Goal: Transaction & Acquisition: Subscribe to service/newsletter

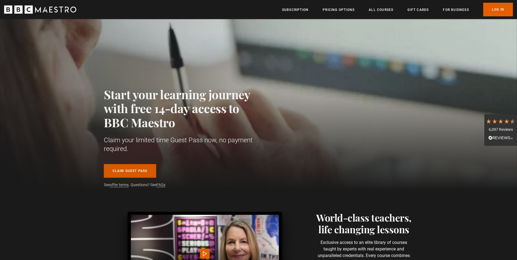
click at [135, 170] on link "Claim guest pass" at bounding box center [130, 171] width 52 height 14
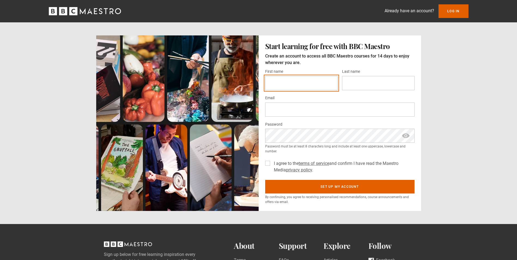
click at [276, 82] on input "First name *" at bounding box center [301, 83] width 72 height 14
type input "******"
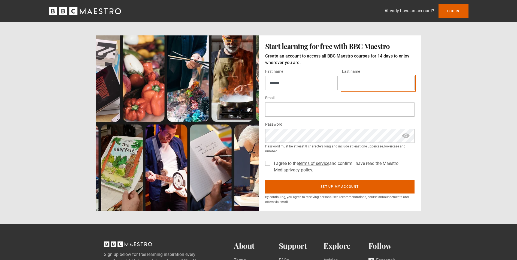
type input "*"
type input "*****"
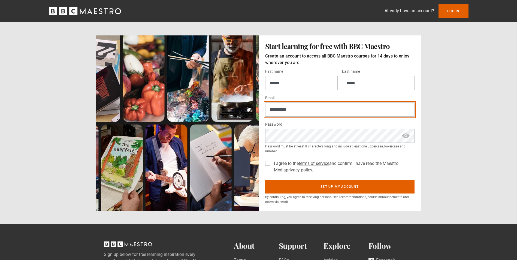
type input "**********"
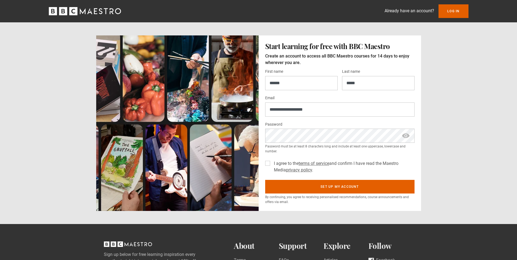
click at [452, 86] on div "**********" at bounding box center [258, 105] width 517 height 211
click at [272, 164] on label "I agree to the terms of service and confirm I have read the Maestro Media priva…" at bounding box center [343, 166] width 143 height 13
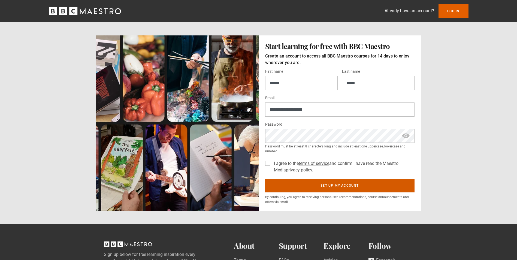
click at [336, 186] on button "Set up my account" at bounding box center [339, 186] width 149 height 14
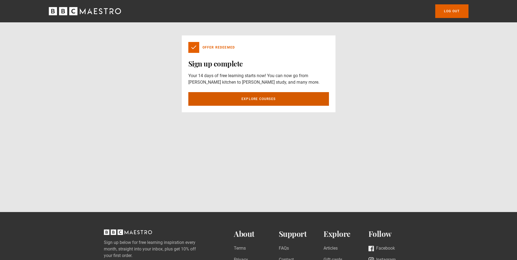
click at [254, 100] on link "Explore courses" at bounding box center [258, 99] width 141 height 14
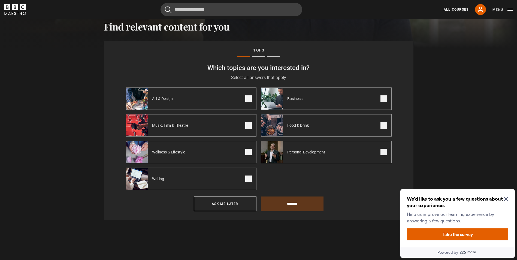
click at [381, 100] on span at bounding box center [383, 98] width 7 height 7
click at [382, 99] on span at bounding box center [383, 98] width 7 height 7
click at [301, 126] on span "Food & Drink" at bounding box center [299, 125] width 32 height 5
click at [308, 147] on div "Personal Development" at bounding box center [296, 152] width 71 height 22
click at [316, 101] on label "Business" at bounding box center [326, 98] width 131 height 22
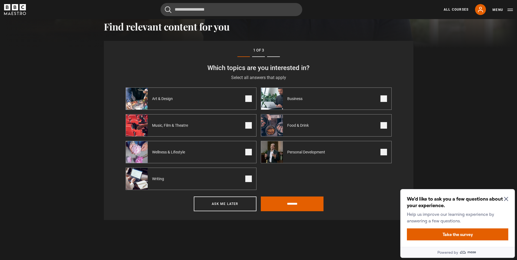
click at [203, 101] on label "Art & Design" at bounding box center [191, 98] width 131 height 22
click at [297, 204] on input "********" at bounding box center [292, 203] width 63 height 15
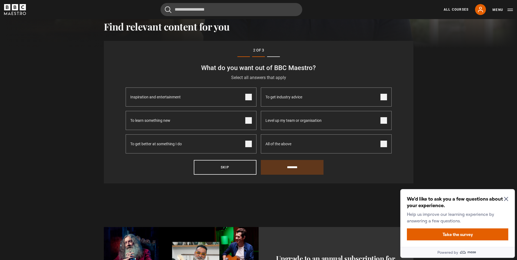
click at [330, 123] on label "Level up my team or organisation" at bounding box center [326, 120] width 131 height 19
click at [329, 143] on label "All of the above" at bounding box center [326, 143] width 131 height 19
click at [301, 171] on input "********" at bounding box center [292, 167] width 63 height 15
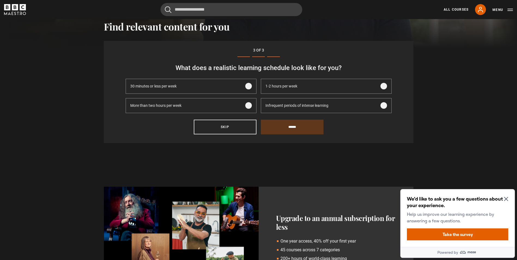
click at [323, 83] on label "1-2 hours per week" at bounding box center [326, 86] width 131 height 15
click at [311, 126] on input "******" at bounding box center [292, 127] width 63 height 15
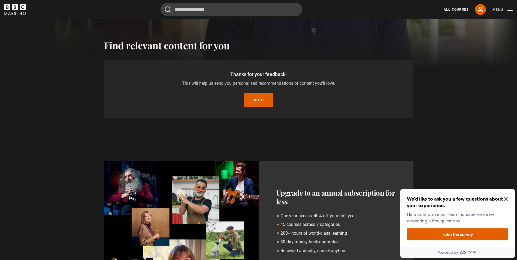
scroll to position [199, 0]
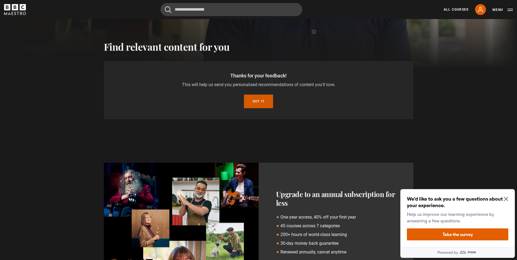
click at [270, 99] on button "Got it" at bounding box center [258, 102] width 29 height 14
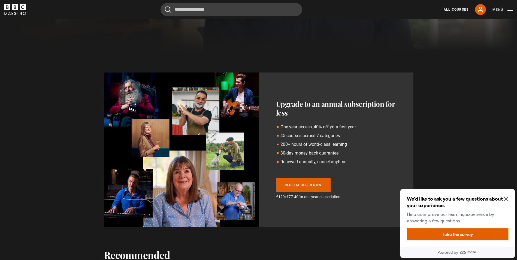
scroll to position [226, 0]
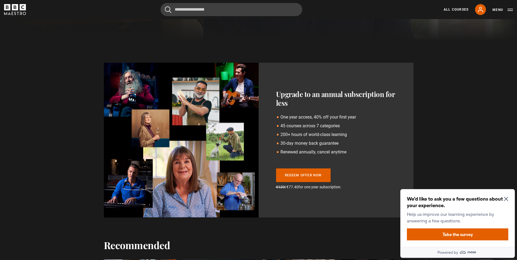
click at [506, 199] on icon "Close Maze Prompt" at bounding box center [506, 199] width 4 height 4
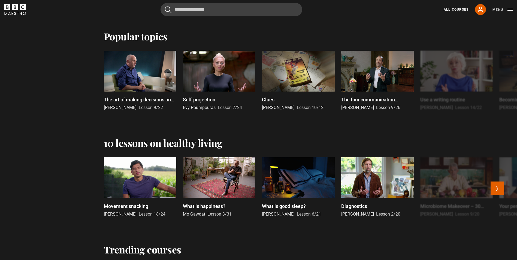
scroll to position [553, 0]
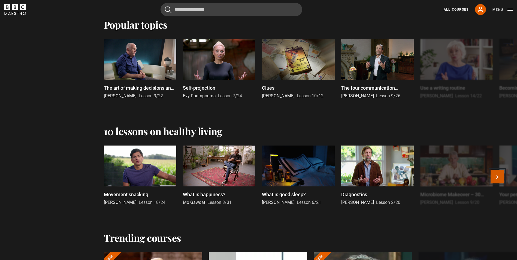
click at [504, 177] on button "Next" at bounding box center [498, 177] width 14 height 14
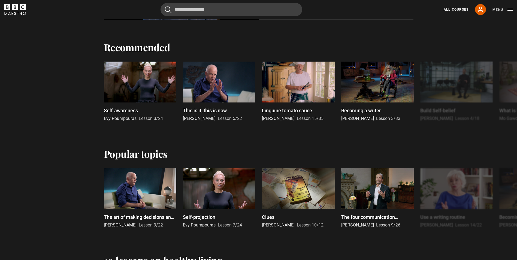
scroll to position [390, 0]
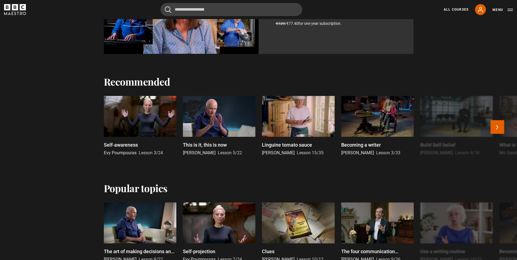
click at [302, 127] on div at bounding box center [298, 116] width 72 height 41
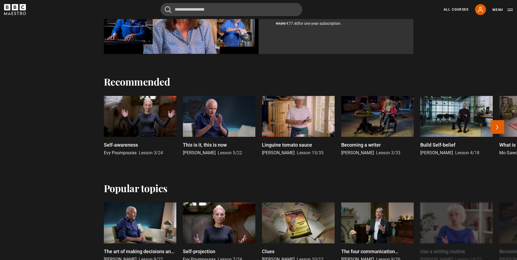
click at [308, 117] on div at bounding box center [298, 116] width 72 height 41
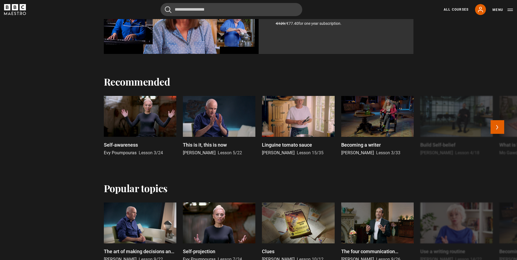
click at [304, 149] on div "Linguine tomato sauce Marco Pierre White Lesson 15/35" at bounding box center [298, 148] width 72 height 15
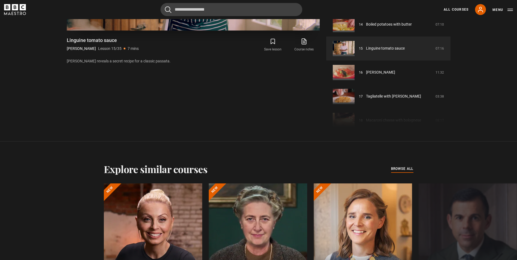
scroll to position [302, 0]
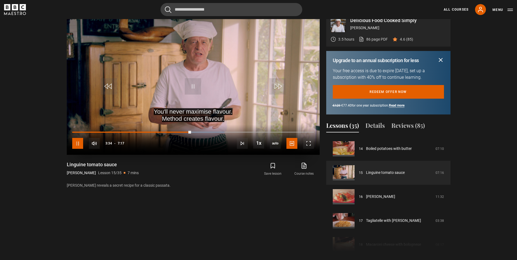
click at [78, 143] on span "Video Player" at bounding box center [77, 143] width 11 height 11
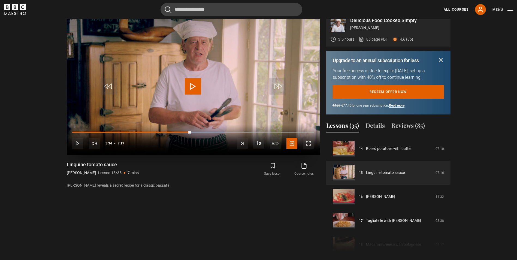
click at [197, 81] on span "Video Player" at bounding box center [193, 86] width 16 height 16
click at [193, 82] on span "Video Player" at bounding box center [193, 86] width 16 height 16
click at [284, 131] on div "10s Skip Back 10 seconds Pause 10s Skip Forward 10 seconds Loaded : 99.54% 6:13…" at bounding box center [193, 140] width 253 height 30
click at [290, 133] on div "10s Skip Back 10 seconds Pause 10s Skip Forward 10 seconds Loaded : 100.00% 6:2…" at bounding box center [193, 140] width 253 height 30
click at [291, 131] on div "10s Skip Back 10 seconds Pause 10s Skip Forward 10 seconds Loaded : 100.00% 6:3…" at bounding box center [193, 140] width 253 height 30
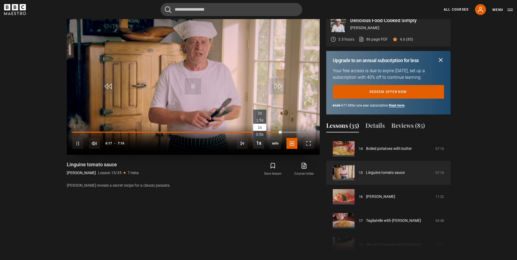
click at [259, 142] on span "Video Player" at bounding box center [258, 143] width 11 height 11
click at [261, 111] on span "2x" at bounding box center [260, 113] width 4 height 4
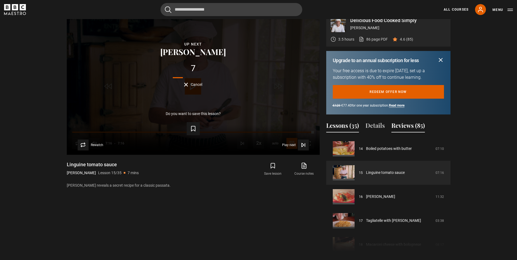
click at [410, 123] on button "Reviews (85)" at bounding box center [408, 126] width 34 height 11
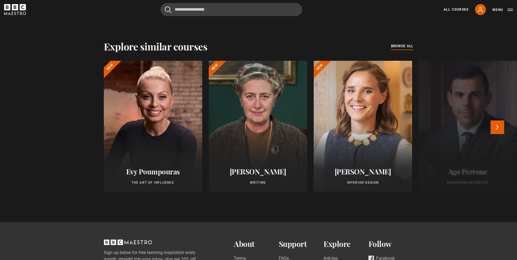
scroll to position [547, 0]
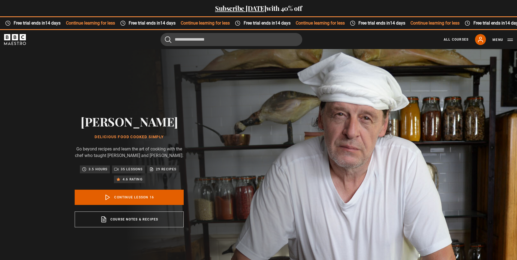
click at [12, 38] on icon "BBC Maestro" at bounding box center [15, 39] width 22 height 11
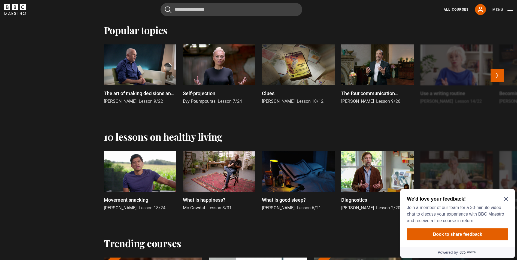
scroll to position [627, 0]
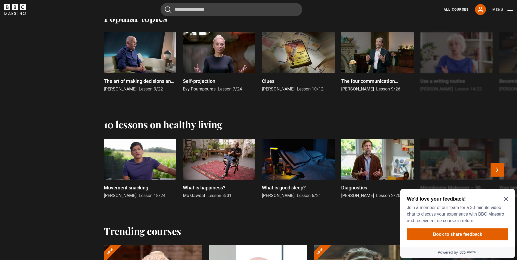
click at [145, 164] on div at bounding box center [140, 159] width 72 height 41
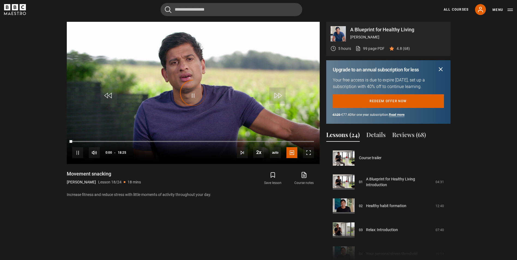
scroll to position [408, 0]
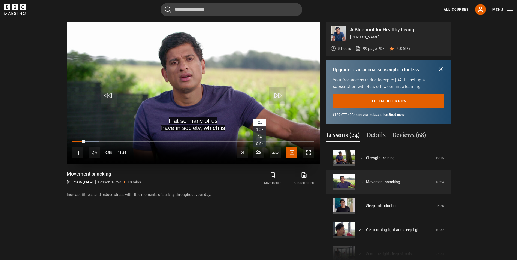
click at [261, 136] on span "1x" at bounding box center [260, 136] width 4 height 4
click at [242, 199] on div "that so many of us have in society, which is Video Player is loading. Play Less…" at bounding box center [193, 143] width 253 height 242
click at [80, 150] on span "Video Player" at bounding box center [77, 152] width 11 height 11
